Goal: Navigation & Orientation: Find specific page/section

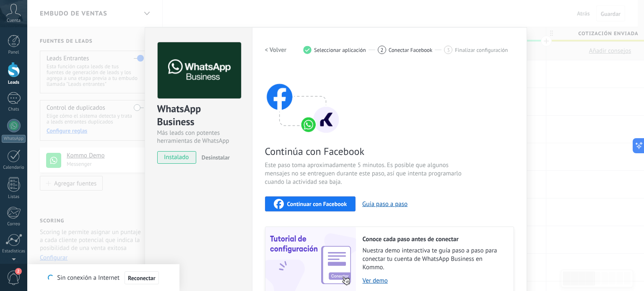
click at [10, 74] on div at bounding box center [14, 70] width 13 height 16
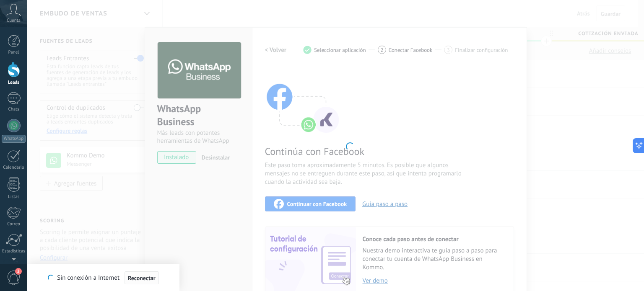
click at [135, 277] on span "Reconectar" at bounding box center [142, 278] width 28 height 6
click at [127, 280] on span "Reconectar" at bounding box center [137, 278] width 28 height 6
